Goal: Information Seeking & Learning: Learn about a topic

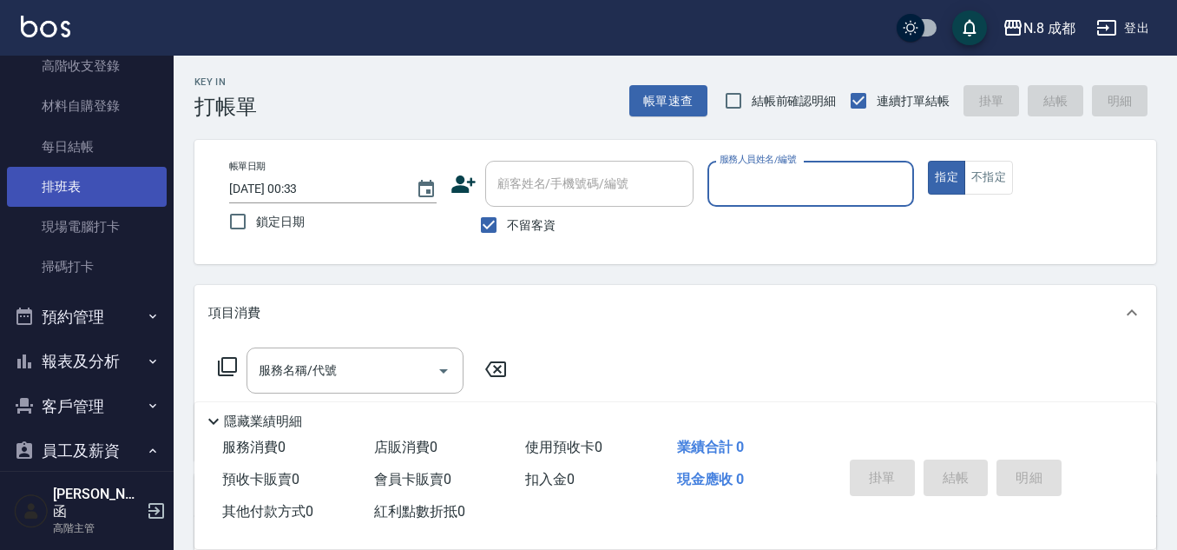
scroll to position [608, 0]
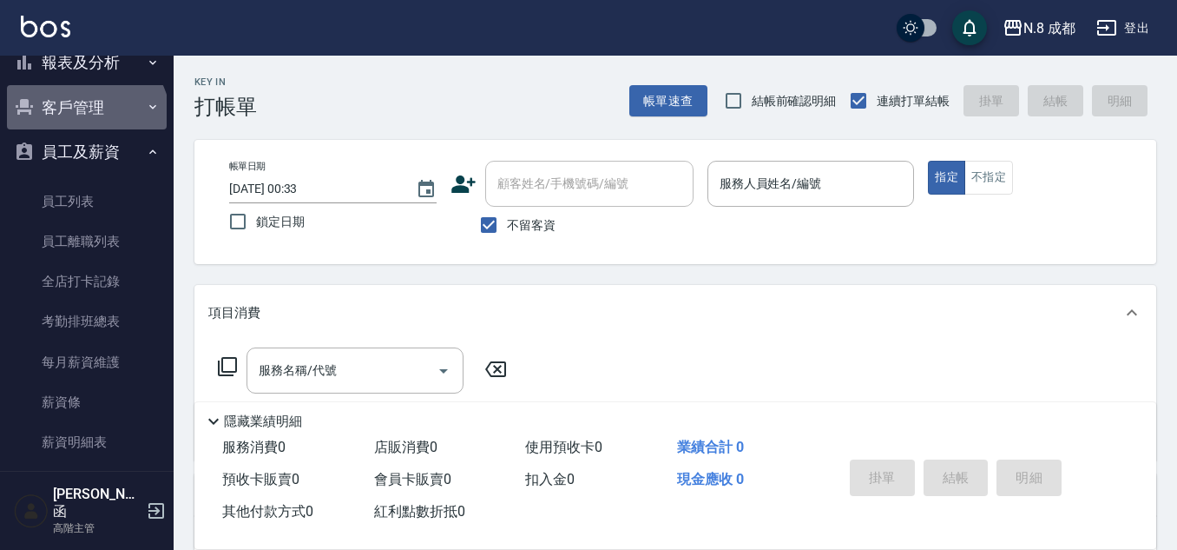
click at [84, 122] on button "客戶管理" at bounding box center [87, 107] width 160 height 45
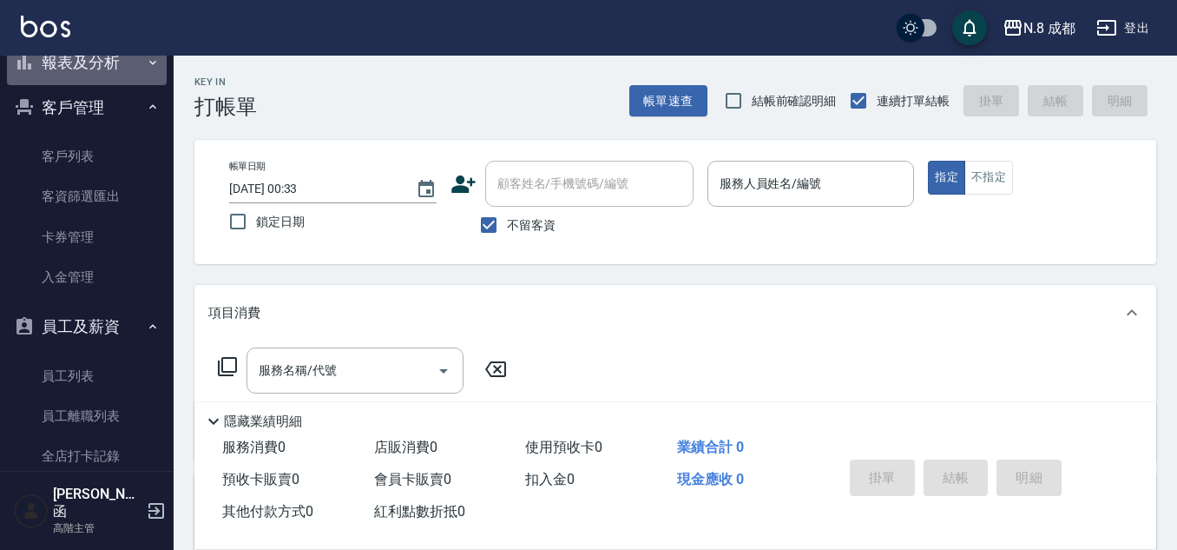
click at [105, 70] on button "報表及分析" at bounding box center [87, 62] width 160 height 45
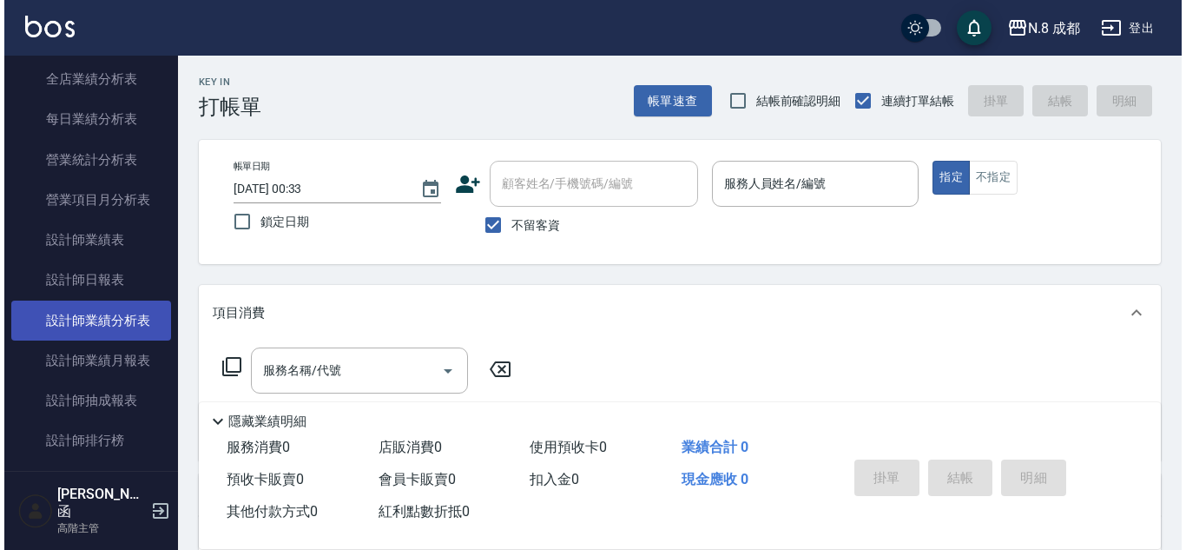
scroll to position [1216, 0]
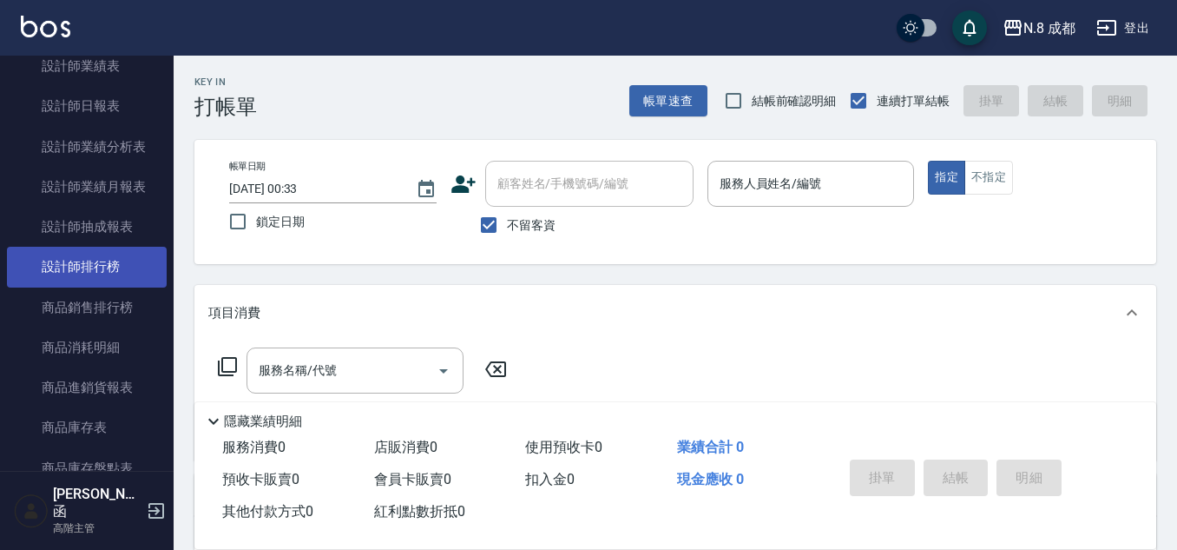
click at [121, 281] on link "設計師排行榜" at bounding box center [87, 267] width 160 height 40
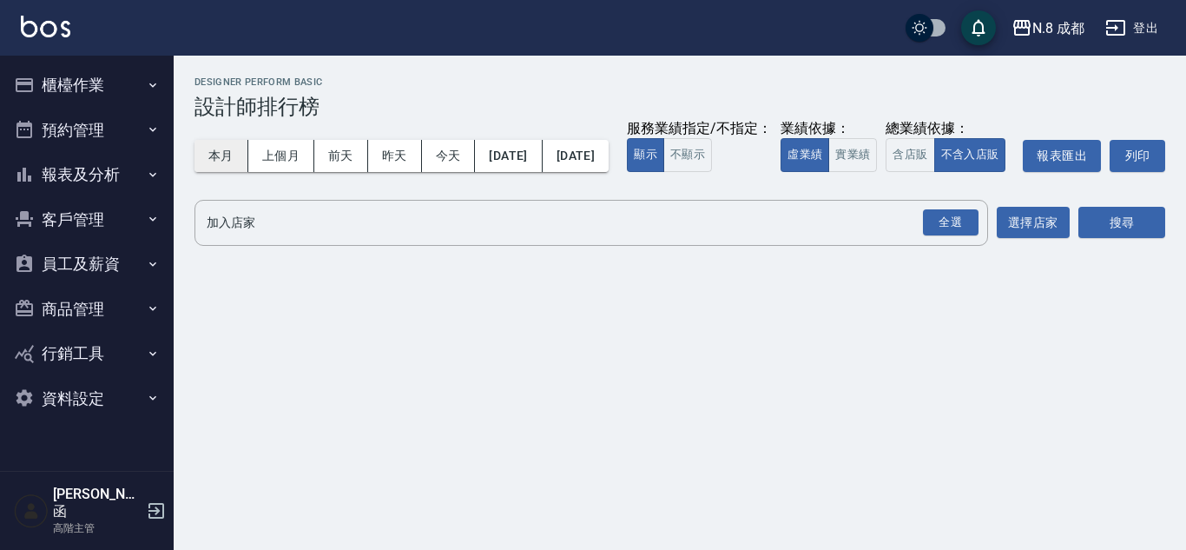
drag, startPoint x: 206, startPoint y: 163, endPoint x: 215, endPoint y: 158, distance: 10.9
click at [207, 163] on button "本月" at bounding box center [221, 156] width 54 height 32
click at [964, 236] on div "全選" at bounding box center [951, 222] width 56 height 27
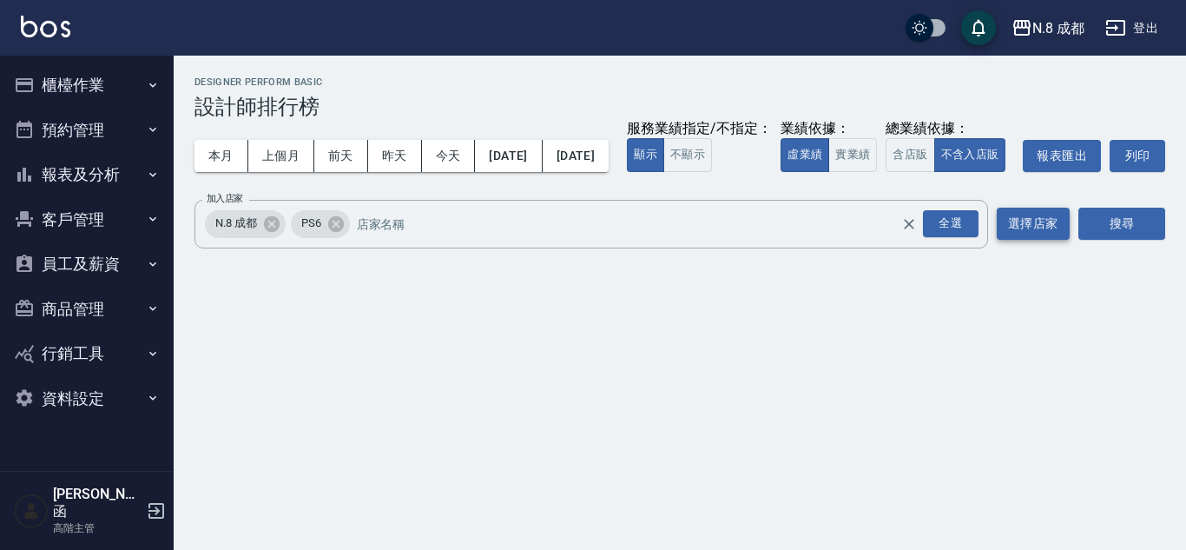
click at [1047, 240] on button "選擇店家" at bounding box center [1033, 224] width 73 height 32
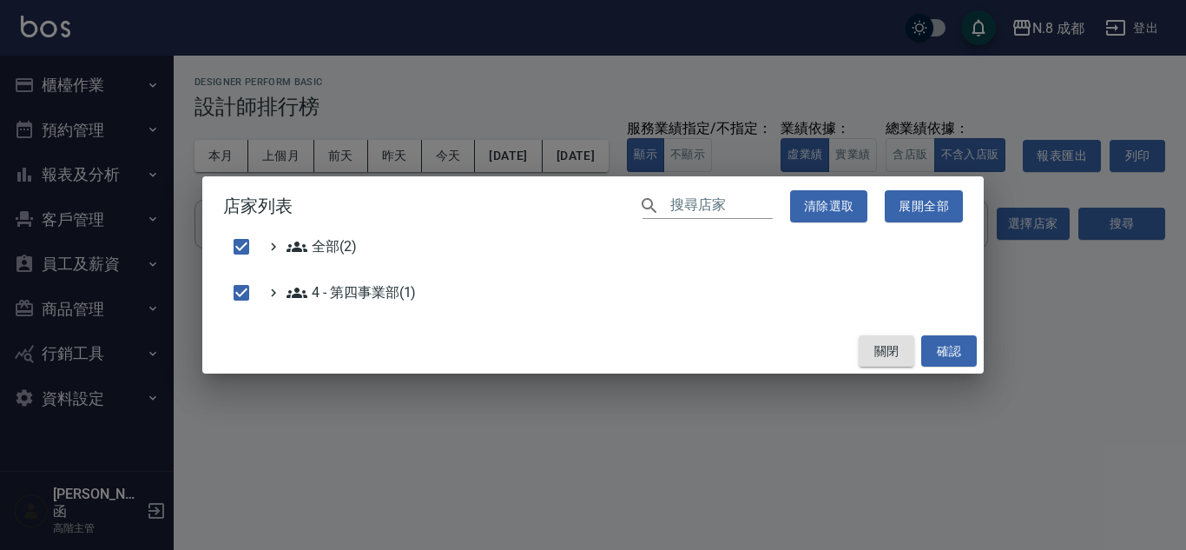
click at [892, 346] on button "關閉" at bounding box center [887, 351] width 56 height 32
checkbox input "false"
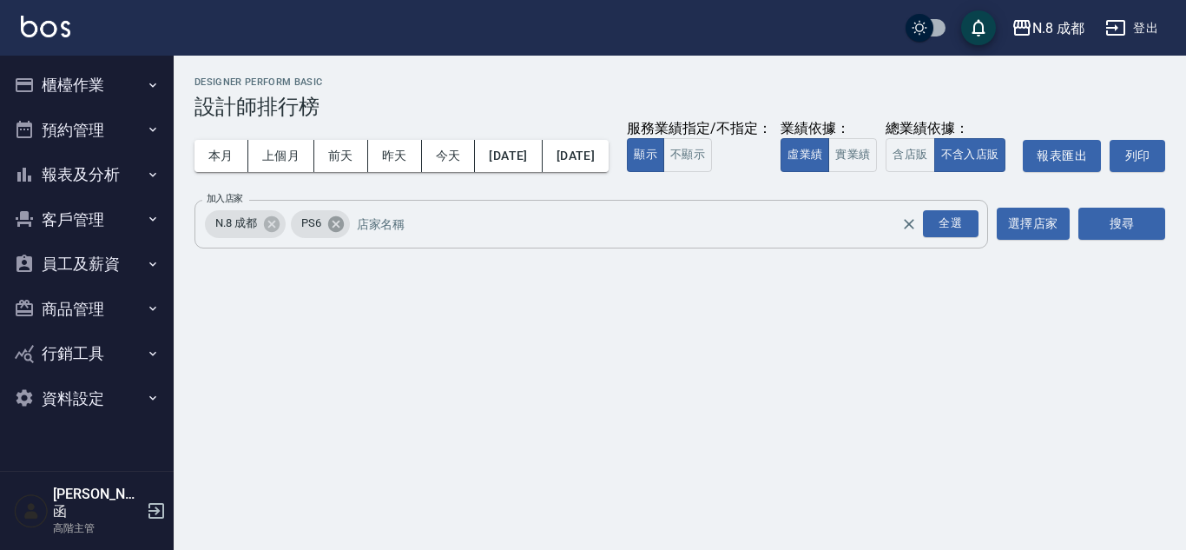
click at [336, 231] on icon at bounding box center [335, 223] width 16 height 16
click at [1108, 240] on button "搜尋" at bounding box center [1121, 224] width 87 height 32
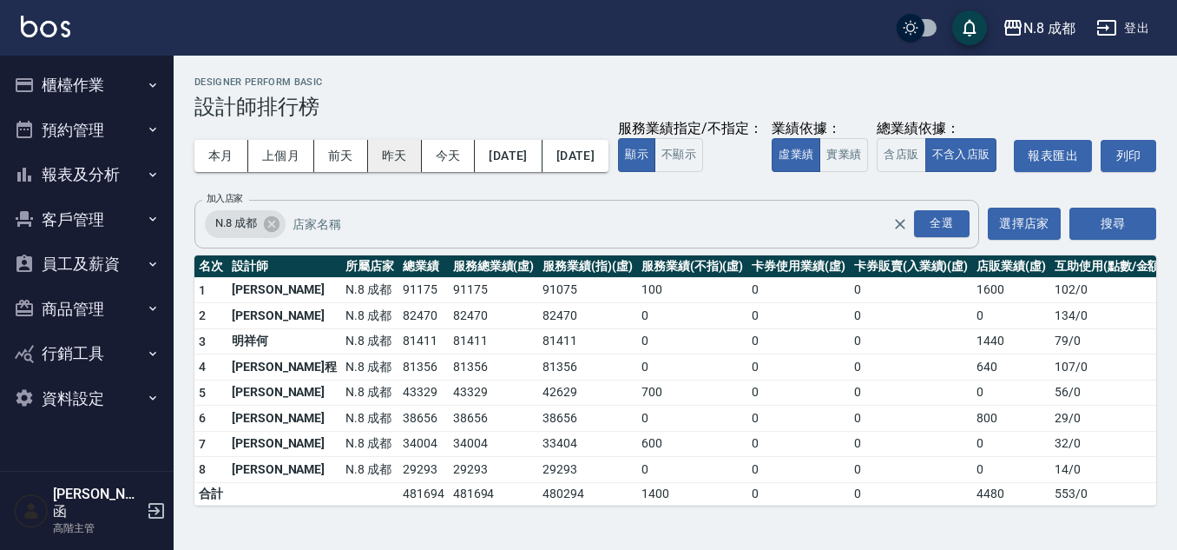
click at [408, 156] on button "昨天" at bounding box center [395, 156] width 54 height 32
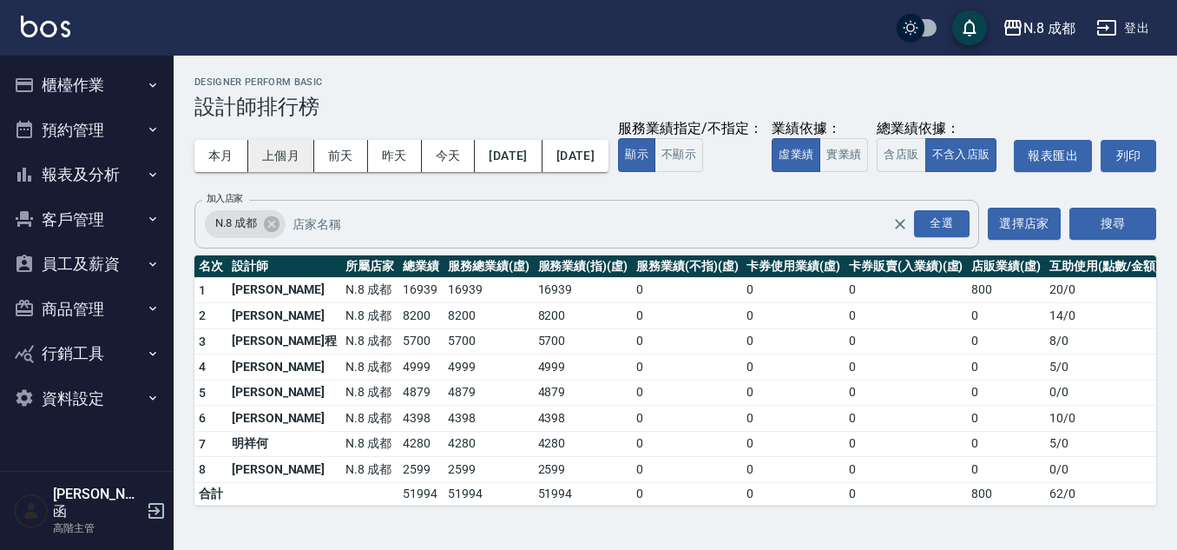
click at [294, 163] on button "上個月" at bounding box center [281, 156] width 66 height 32
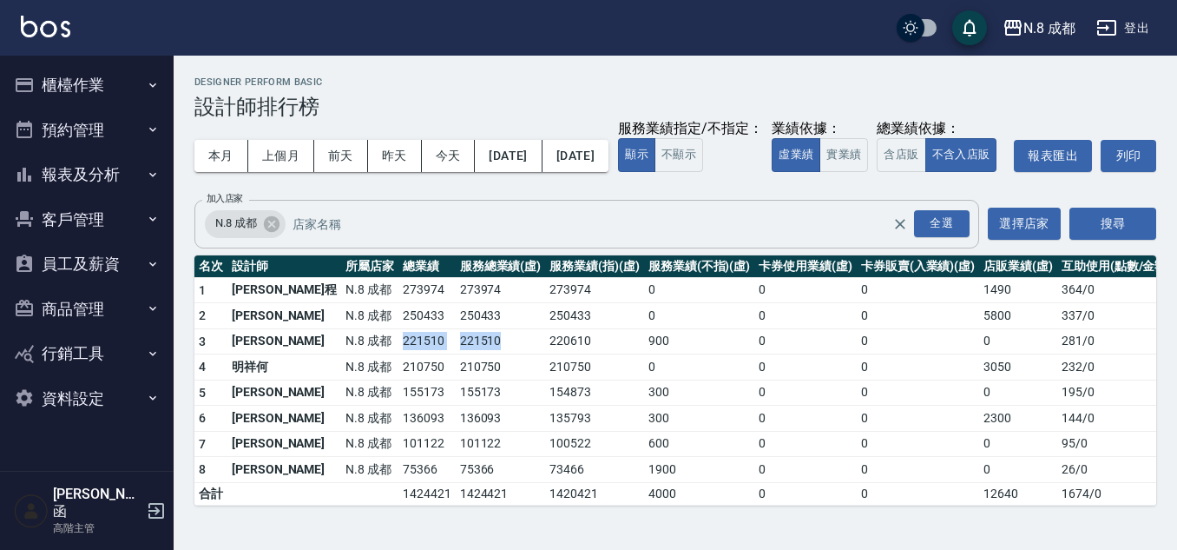
drag, startPoint x: 341, startPoint y: 374, endPoint x: 483, endPoint y: 375, distance: 141.5
click at [471, 354] on tr "3 [PERSON_NAME]8 成都 221510 221510 220610 900 0 0 0 281 / 0" at bounding box center [684, 341] width 981 height 26
drag, startPoint x: 820, startPoint y: 187, endPoint x: 730, endPoint y: 175, distance: 90.3
click at [820, 187] on div "本月 上個月 [DATE] [DATE] [DATE] [DATE] [DATE] 服務業績指定/不指定： 顯示 不顯示 業績依據： 虛業績 實業績 總業績依…" at bounding box center [675, 156] width 962 height 74
click at [609, 160] on button "[DATE]" at bounding box center [576, 156] width 66 height 32
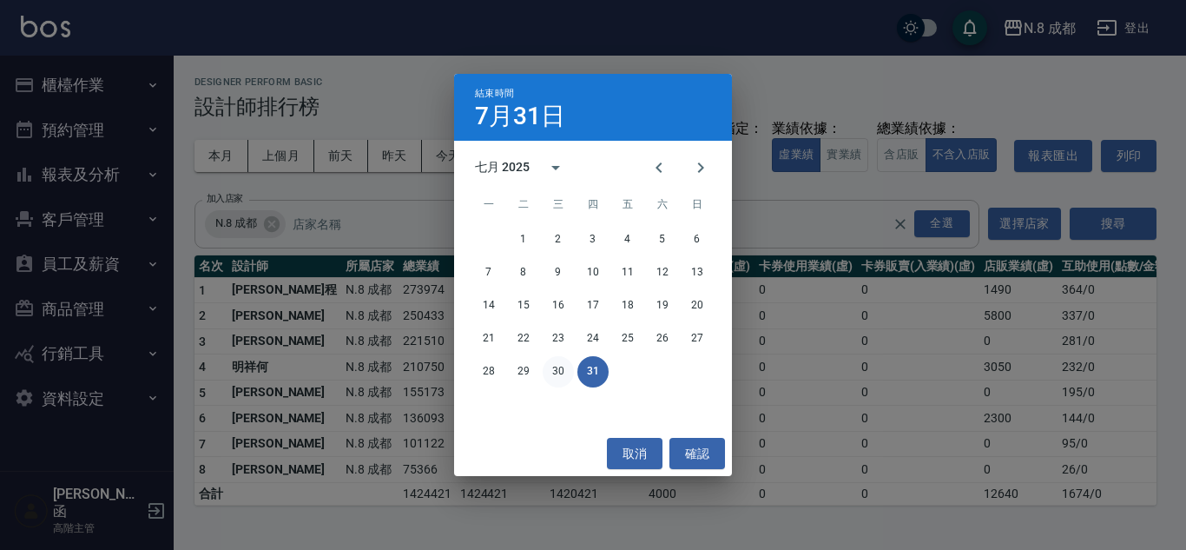
click at [550, 372] on button "30" at bounding box center [558, 371] width 31 height 31
click at [550, 372] on div "N.8 成都 [DATE] - [DATE] 設計師排行榜 列印時間： [DATE][PHONE_NUMBER]:37 Designer Perform Ba…" at bounding box center [676, 291] width 1004 height 471
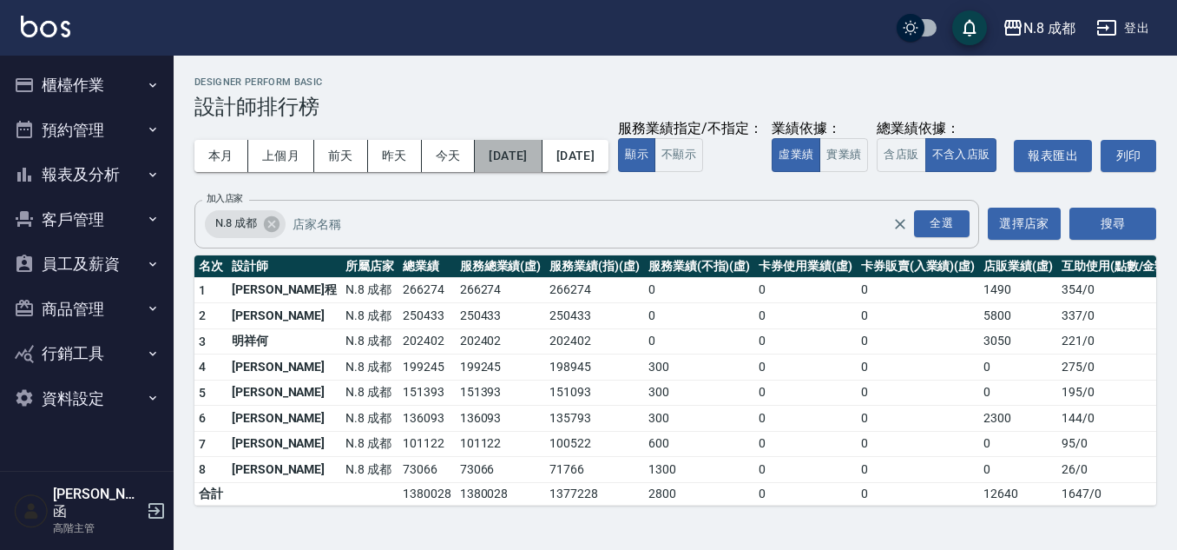
click at [542, 162] on button "[DATE]" at bounding box center [508, 156] width 67 height 32
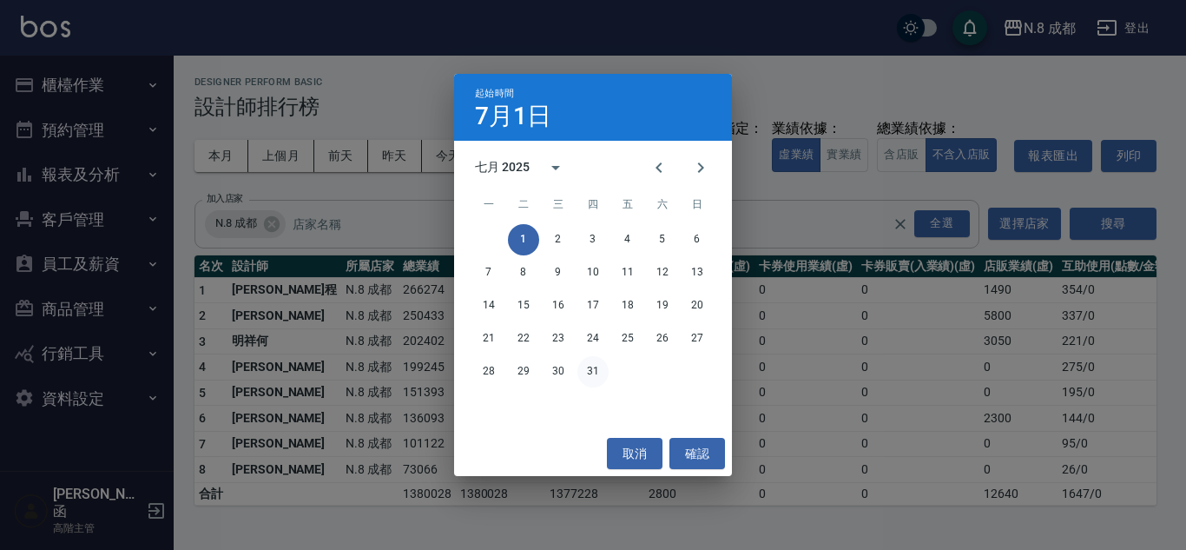
click at [588, 361] on button "31" at bounding box center [592, 371] width 31 height 31
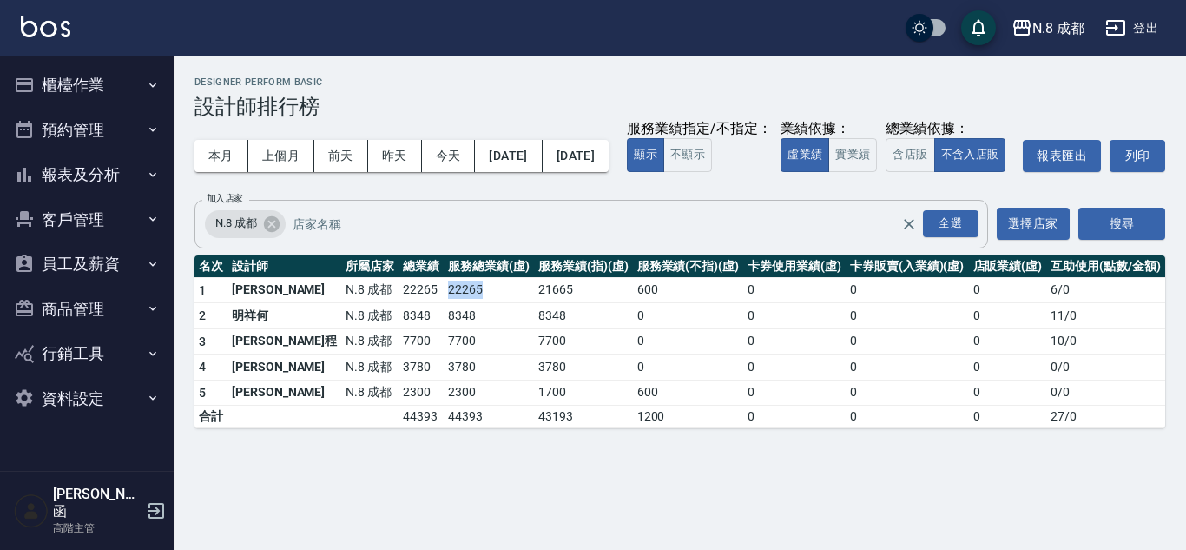
drag, startPoint x: 379, startPoint y: 327, endPoint x: 474, endPoint y: 325, distance: 94.7
click at [474, 303] on tr "1 [PERSON_NAME]8 成都 22265 22265 21665 600 0 0 0 6 / 0" at bounding box center [679, 290] width 971 height 26
click at [819, 161] on div "本月 上個月 [DATE] [DATE] [DATE] [DATE] [DATE] 服務業績指定/不指定： 顯示 不顯示 業績依據： 虛業績 實業績 總業績依…" at bounding box center [679, 156] width 971 height 74
click at [89, 85] on button "櫃檯作業" at bounding box center [87, 85] width 160 height 45
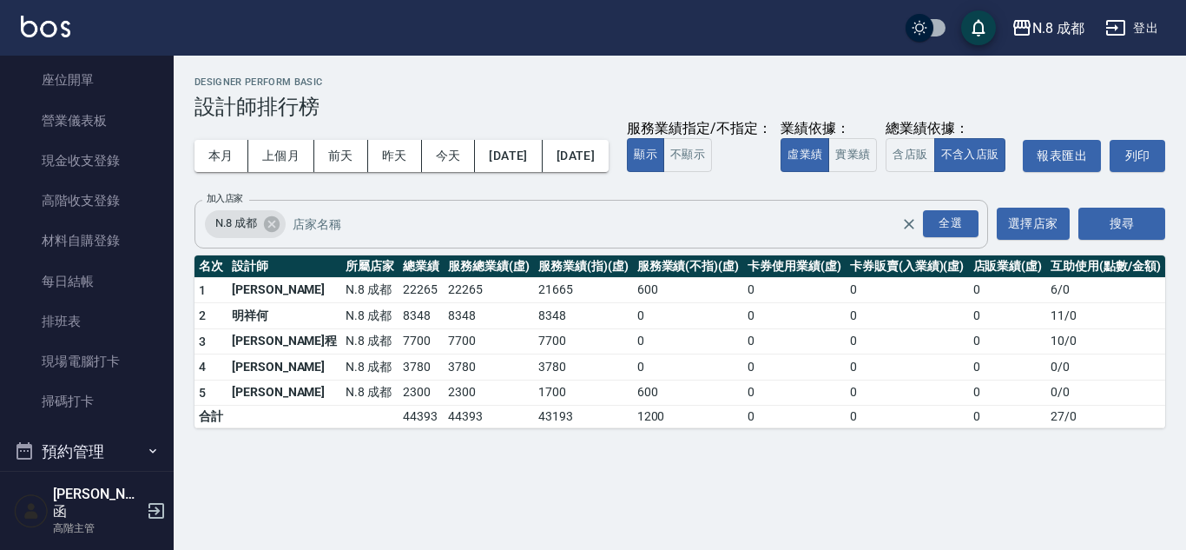
scroll to position [434, 0]
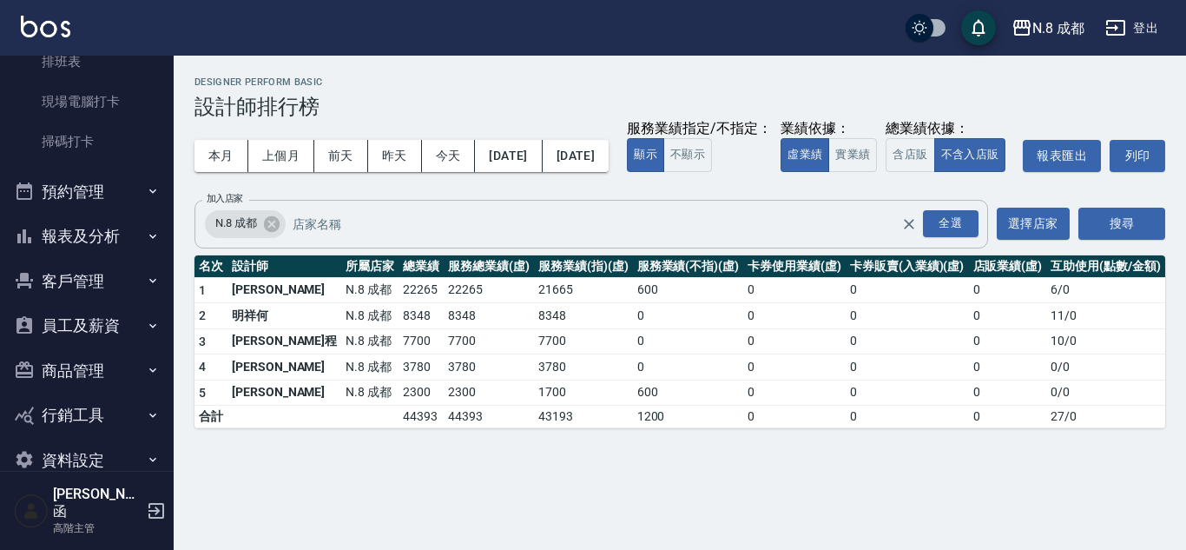
click at [93, 188] on button "預約管理" at bounding box center [87, 191] width 160 height 45
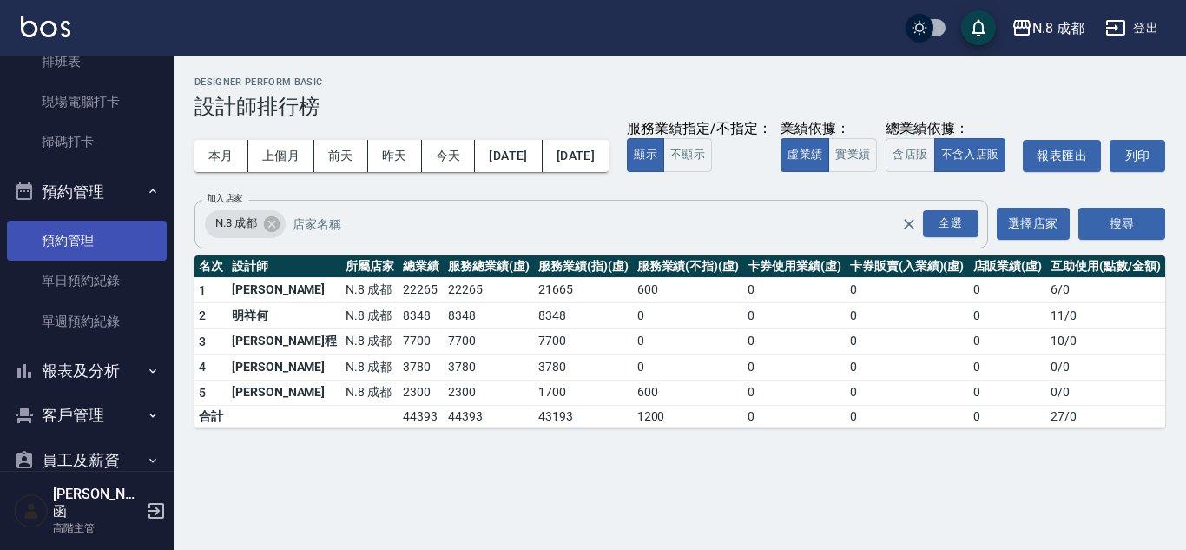
scroll to position [521, 0]
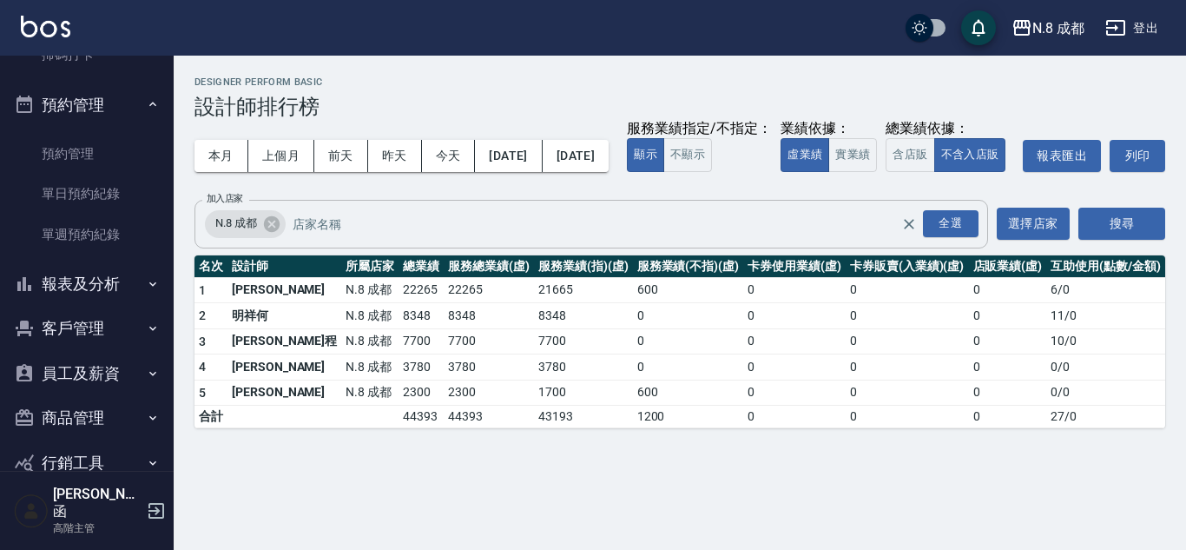
click at [96, 284] on button "報表及分析" at bounding box center [87, 283] width 160 height 45
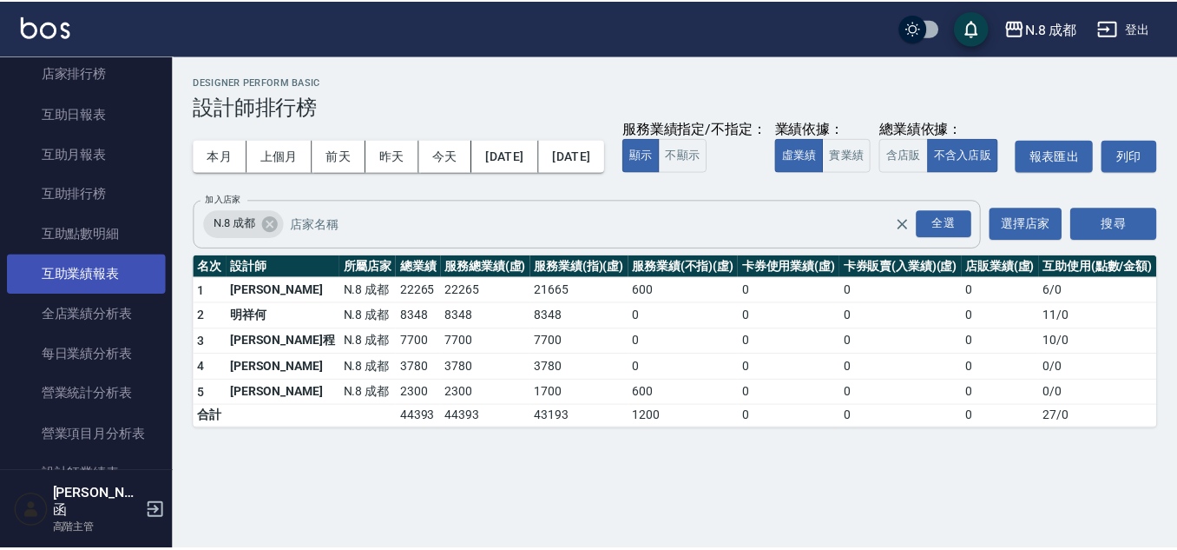
scroll to position [1042, 0]
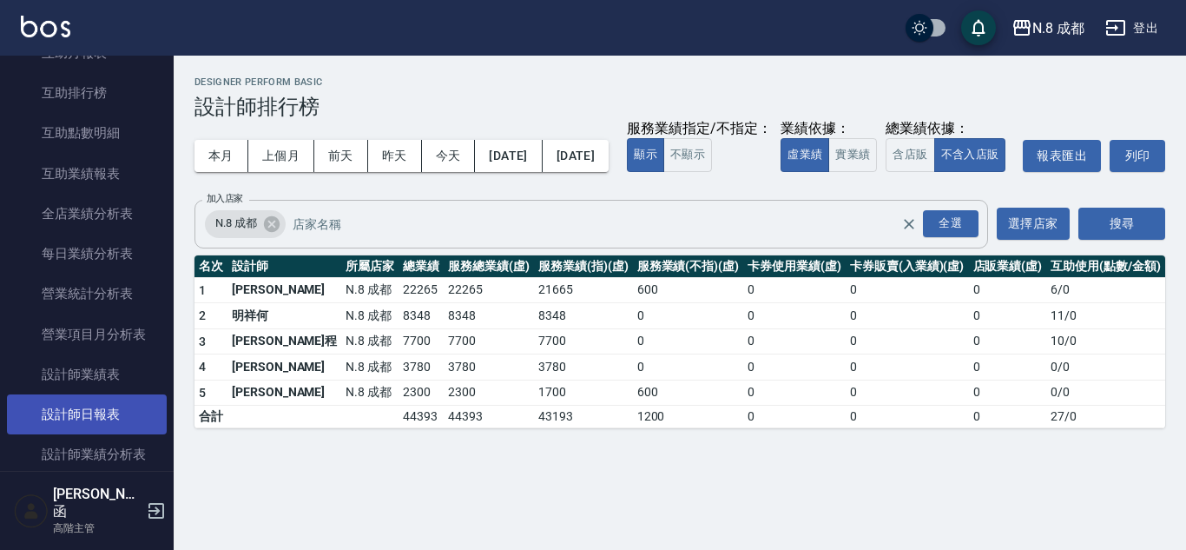
click at [102, 413] on link "設計師日報表" at bounding box center [87, 414] width 160 height 40
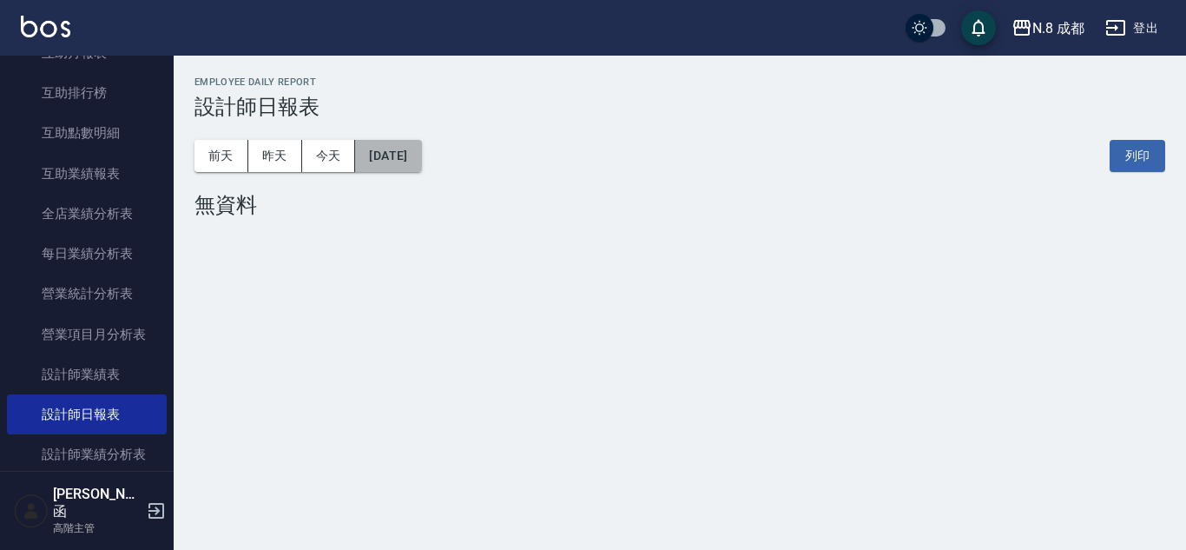
click at [414, 154] on button "[DATE]" at bounding box center [388, 156] width 66 height 32
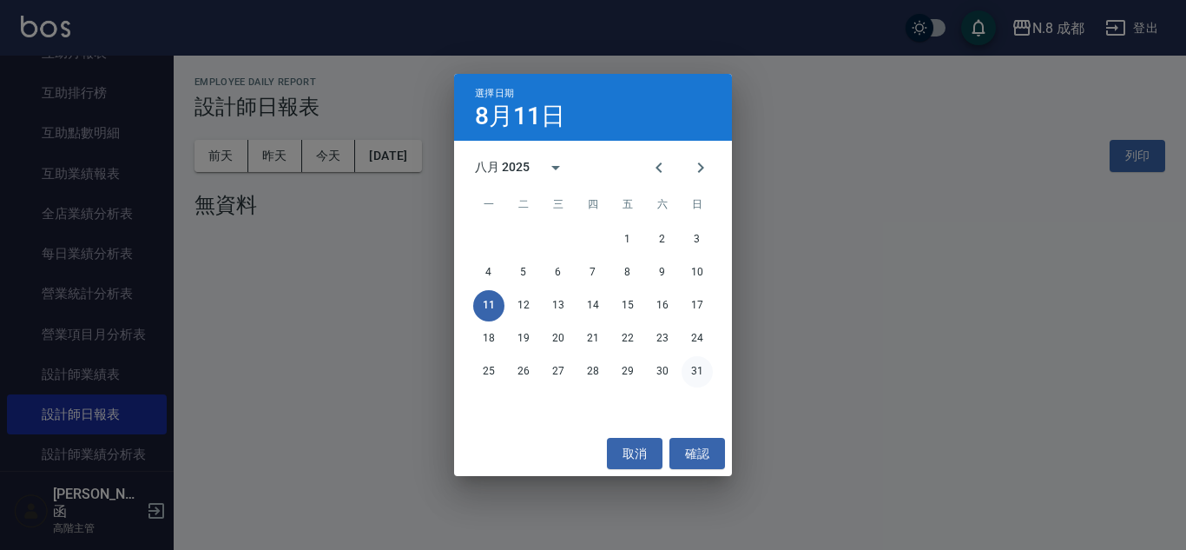
click at [695, 369] on button "31" at bounding box center [697, 371] width 31 height 31
click at [695, 369] on div "N.8 成都 [DATE] 設計師日報表 列印時間： [DATE][PHONE_NUMBER]:38 Employee Daily Report 設計師日報表…" at bounding box center [593, 275] width 1186 height 550
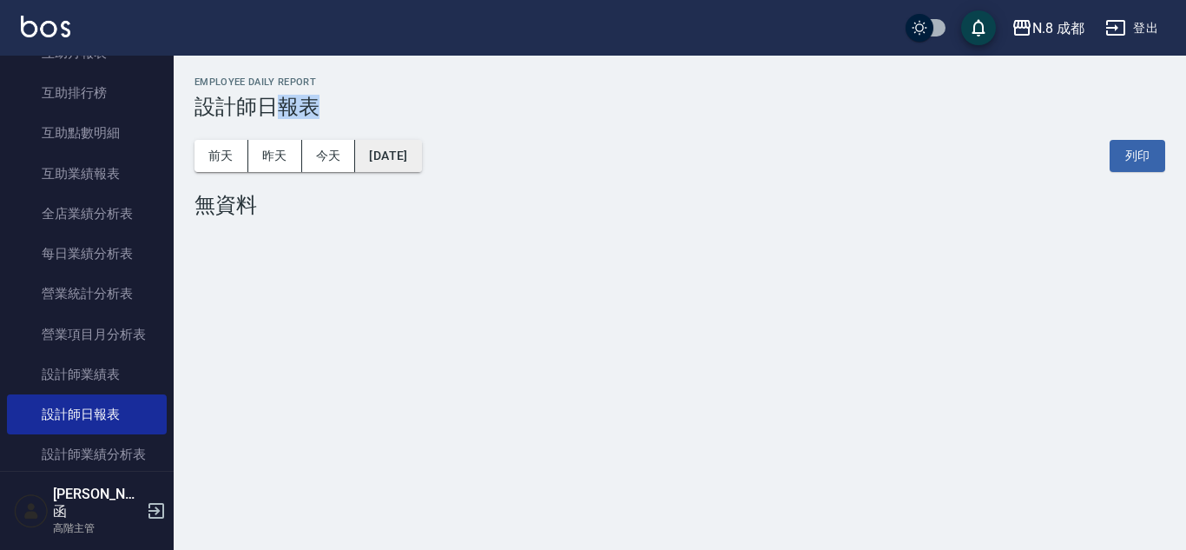
click at [421, 156] on button "[DATE]" at bounding box center [388, 156] width 66 height 32
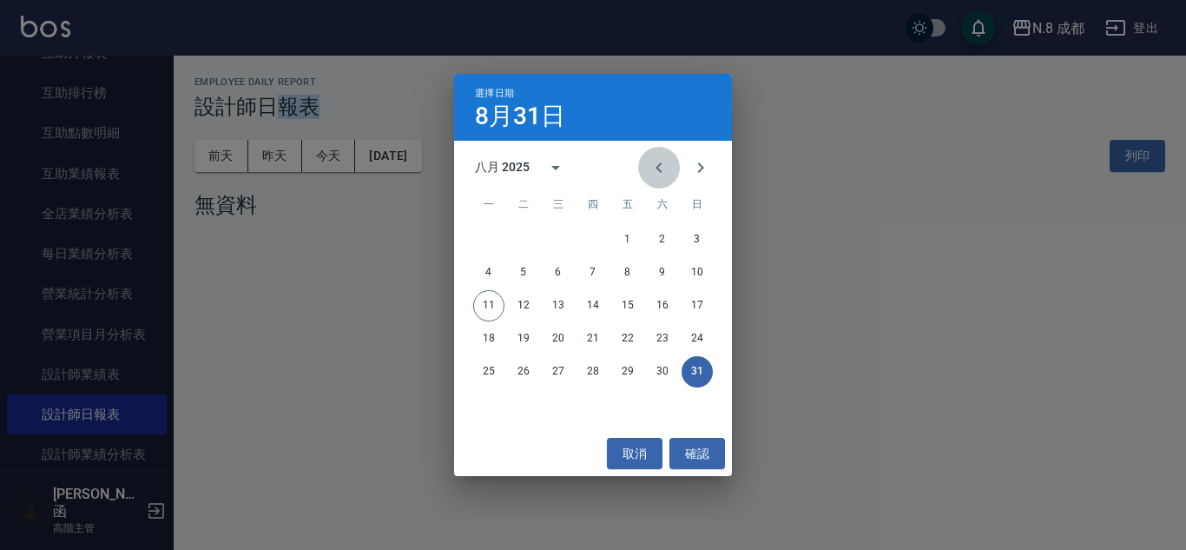
click at [646, 175] on button "Previous month" at bounding box center [659, 168] width 42 height 42
click at [592, 372] on button "31" at bounding box center [592, 371] width 31 height 31
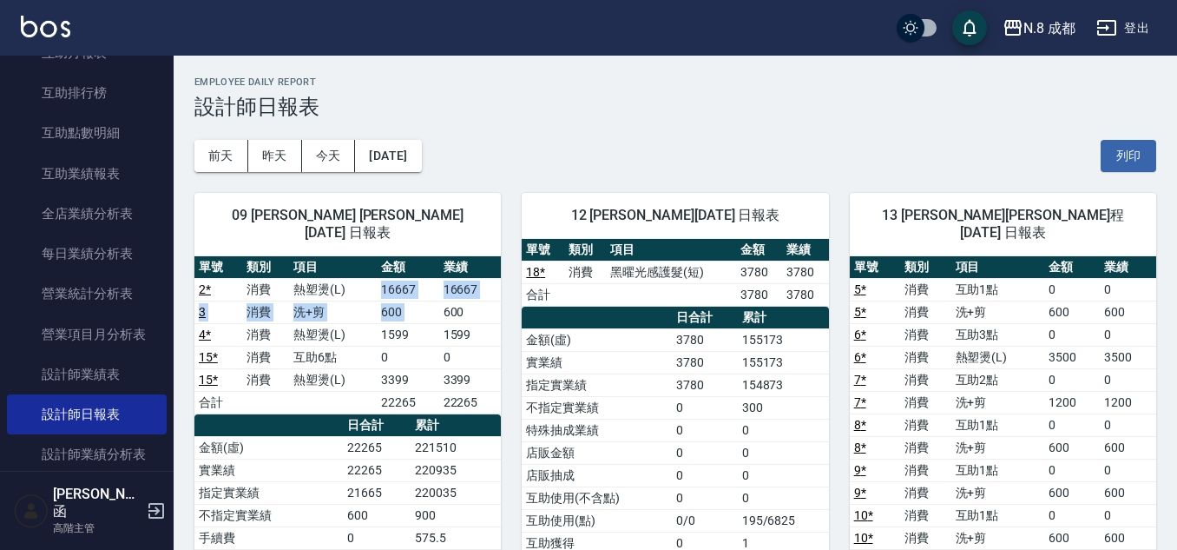
drag, startPoint x: 383, startPoint y: 279, endPoint x: 443, endPoint y: 285, distance: 60.2
click at [443, 285] on tbody "2 * 消費 熱塑燙(L) 16667 16667 3 消費 洗+剪 600 600 4 * 消費 熱塑燙(L) 1599 1599 15 * 消費 互助6點…" at bounding box center [347, 345] width 306 height 135
click at [378, 149] on button "[DATE]" at bounding box center [388, 156] width 66 height 32
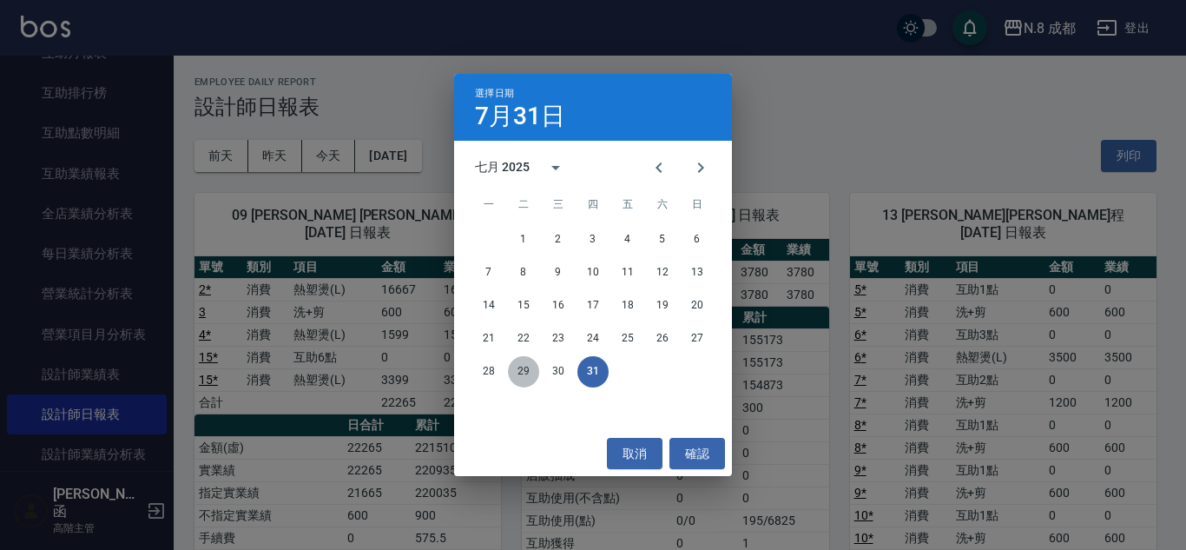
click at [528, 365] on button "29" at bounding box center [523, 371] width 31 height 31
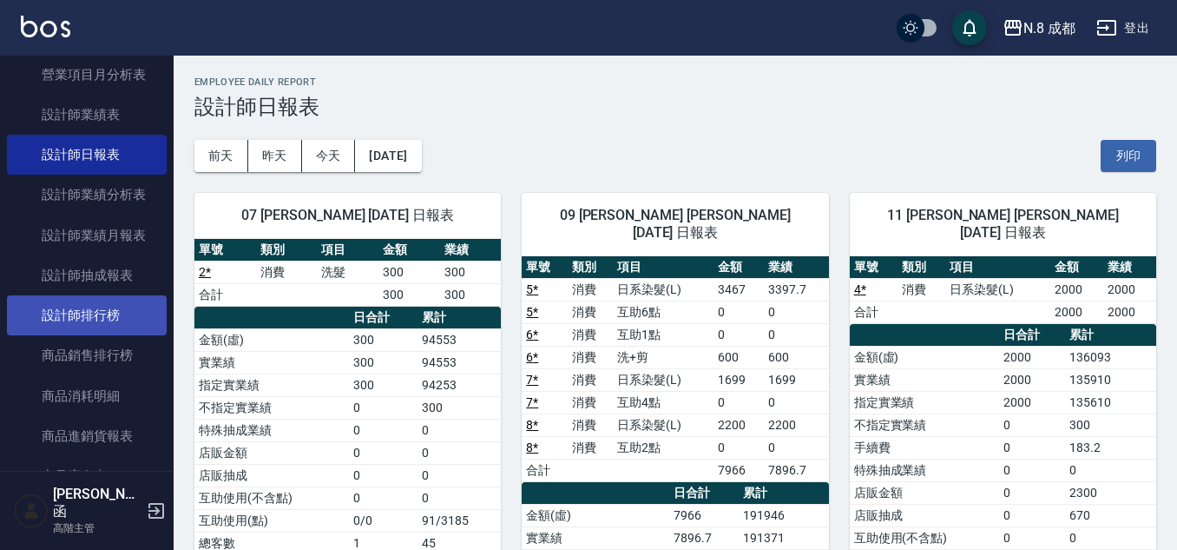
scroll to position [1302, 0]
drag, startPoint x: 105, startPoint y: 312, endPoint x: 146, endPoint y: 294, distance: 44.3
click at [105, 312] on link "設計師排行榜" at bounding box center [87, 314] width 160 height 40
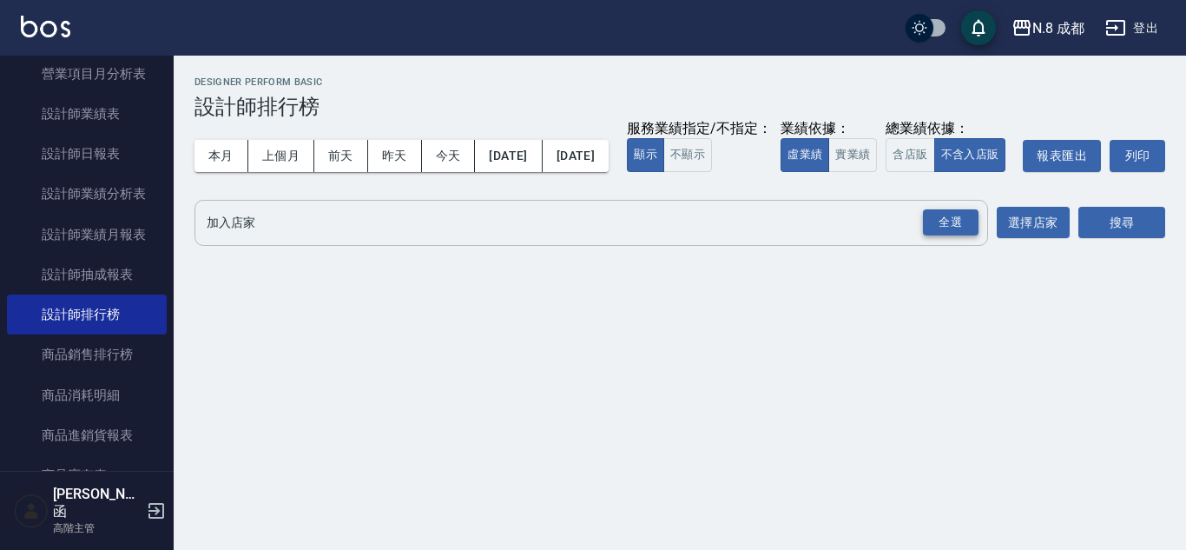
click at [965, 236] on div "全選" at bounding box center [951, 222] width 56 height 27
click at [332, 234] on icon at bounding box center [335, 223] width 19 height 19
click at [1087, 240] on button "搜尋" at bounding box center [1121, 224] width 87 height 32
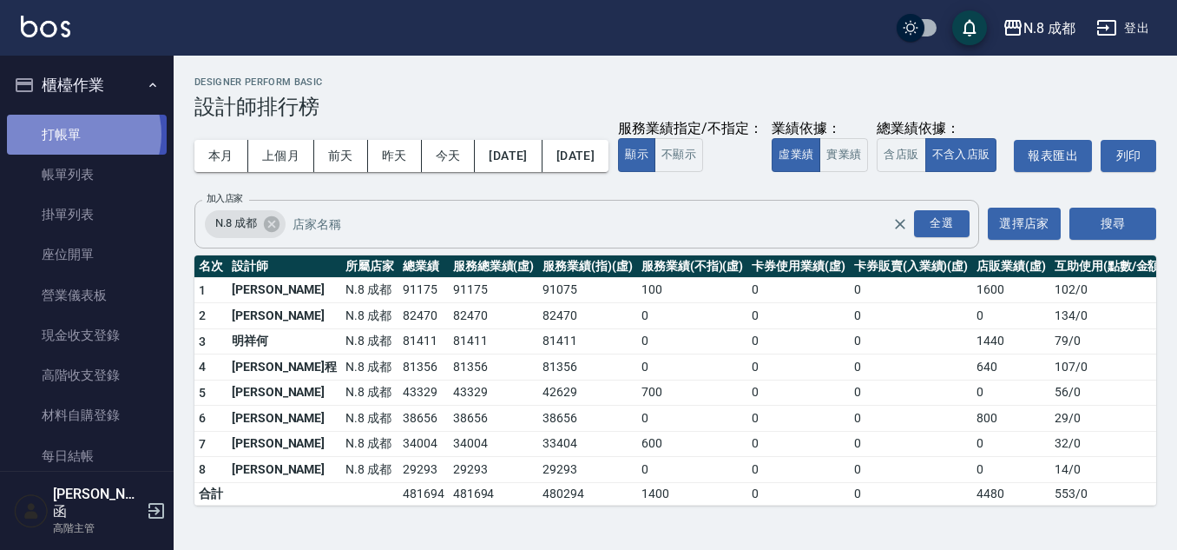
click at [79, 134] on link "打帳單" at bounding box center [87, 135] width 160 height 40
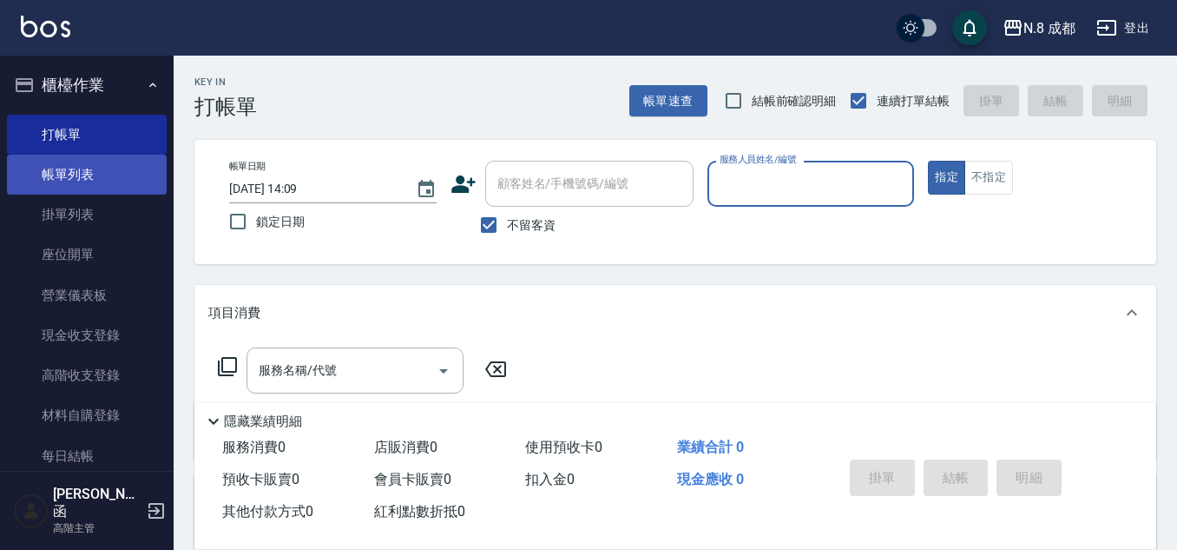
click at [60, 172] on link "帳單列表" at bounding box center [87, 175] width 160 height 40
